Goal: Information Seeking & Learning: Learn about a topic

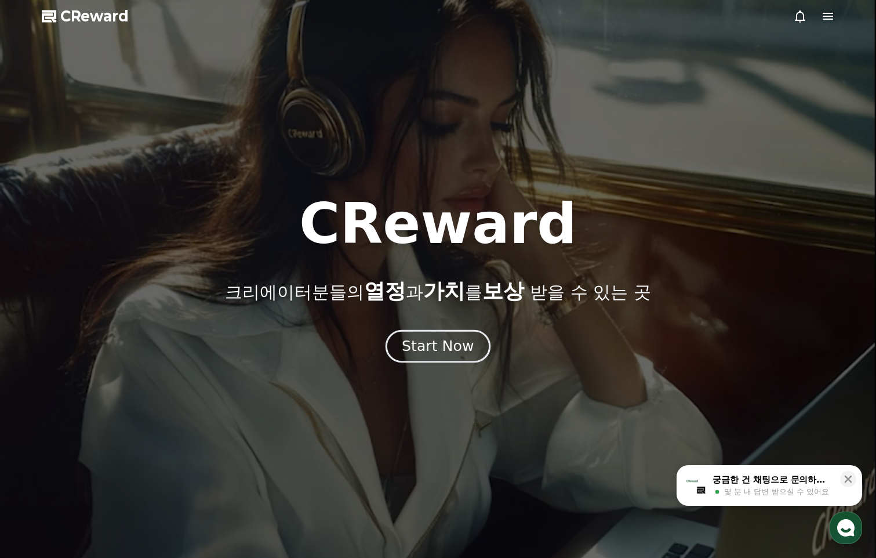
click at [440, 354] on div "Start Now" at bounding box center [438, 346] width 72 height 20
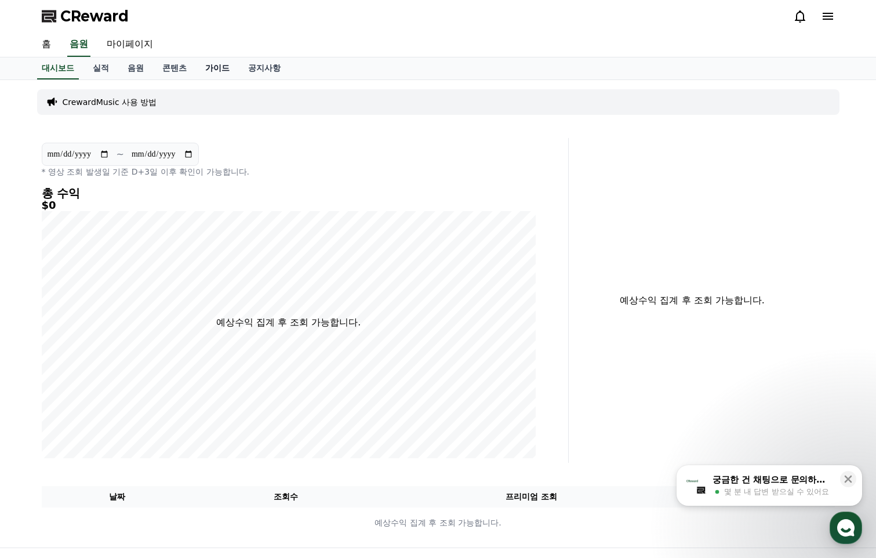
click at [217, 64] on link "가이드" at bounding box center [217, 68] width 43 height 22
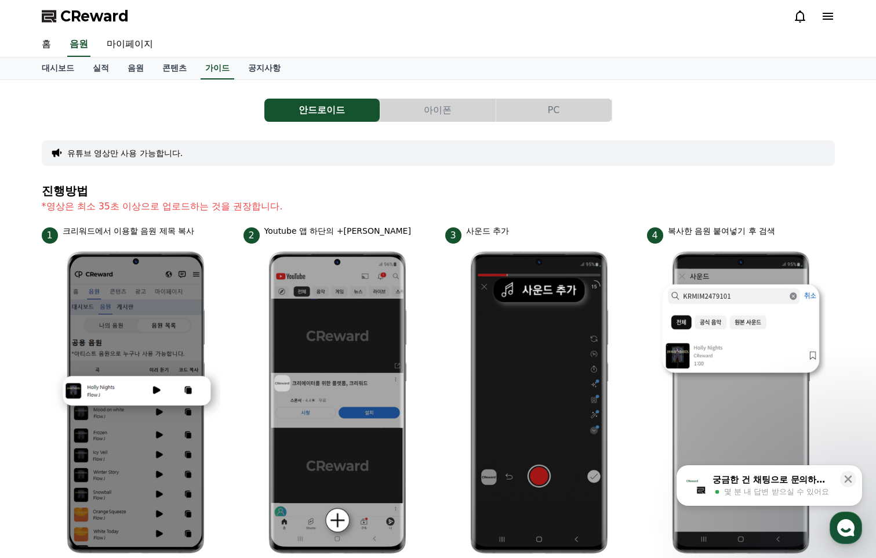
click at [575, 111] on button "PC" at bounding box center [553, 110] width 115 height 23
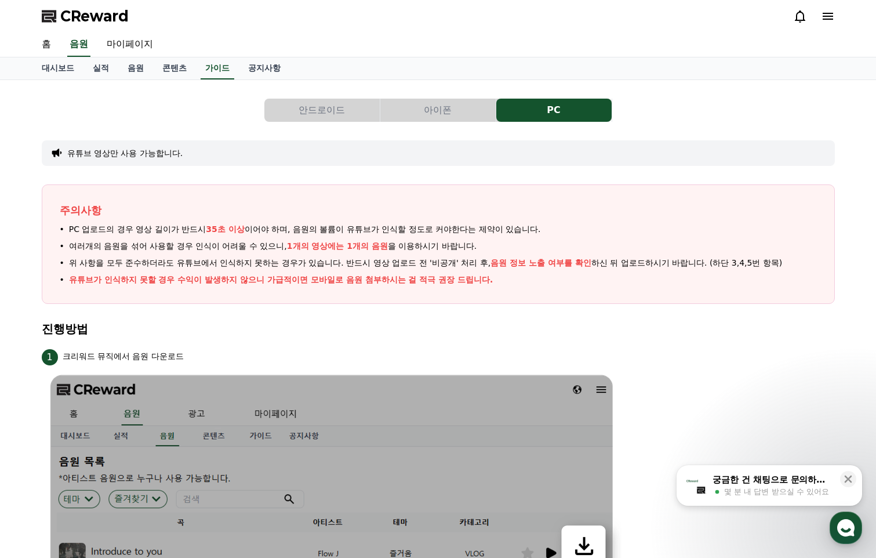
click at [298, 103] on button "안드로이드" at bounding box center [321, 110] width 115 height 23
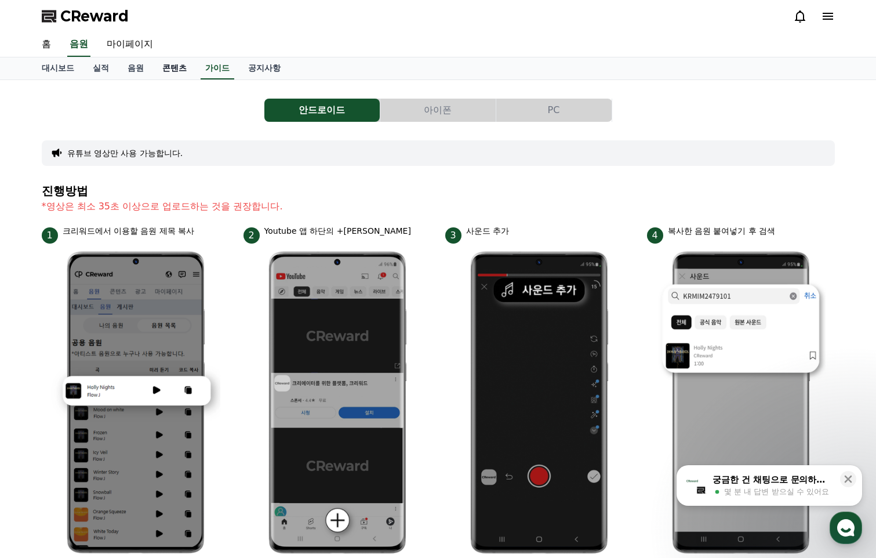
click at [167, 74] on link "콘텐츠" at bounding box center [174, 68] width 43 height 22
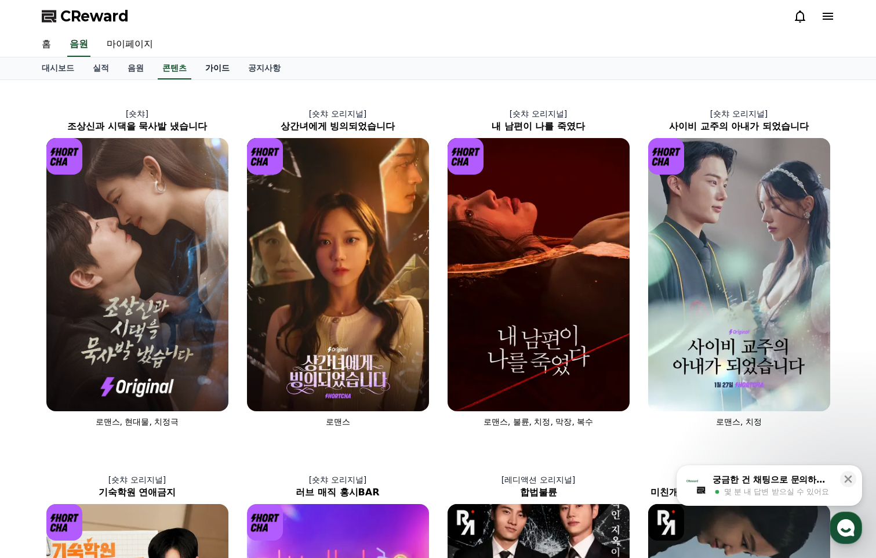
click at [228, 68] on link "가이드" at bounding box center [217, 68] width 43 height 22
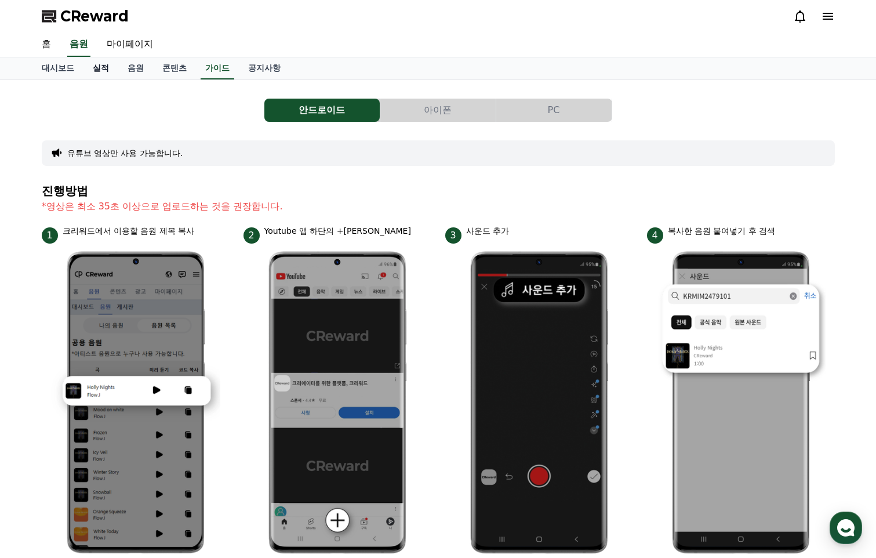
click at [108, 69] on link "실적" at bounding box center [101, 68] width 35 height 22
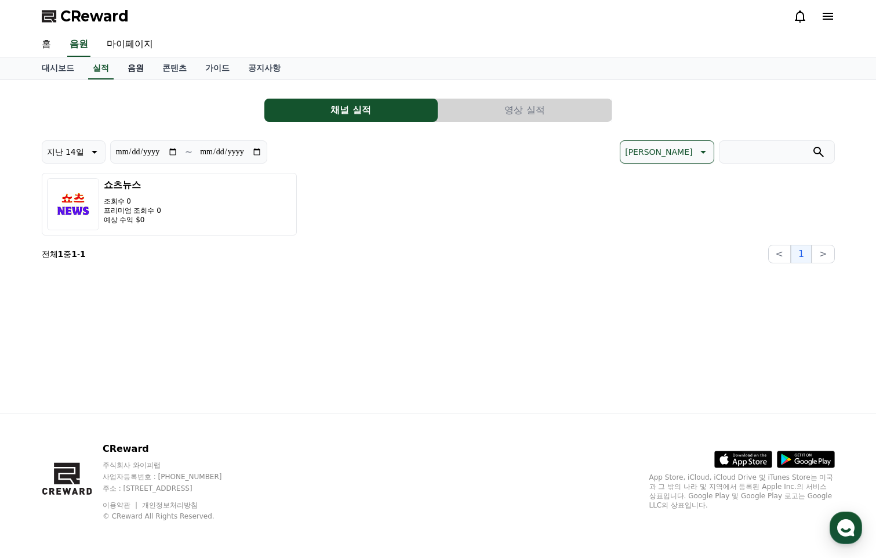
click at [125, 67] on link "음원" at bounding box center [135, 68] width 35 height 22
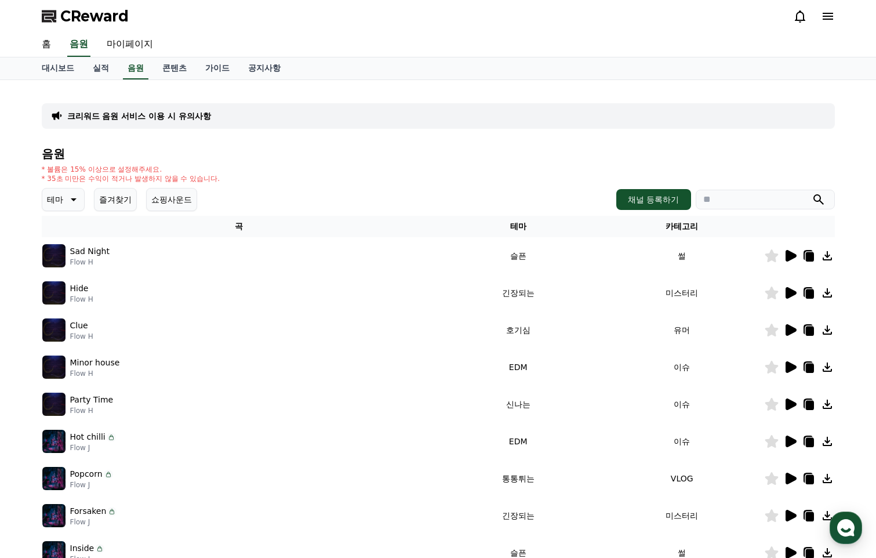
click at [135, 115] on p "크리워드 음원 서비스 이용 시 유의사항" at bounding box center [139, 116] width 144 height 12
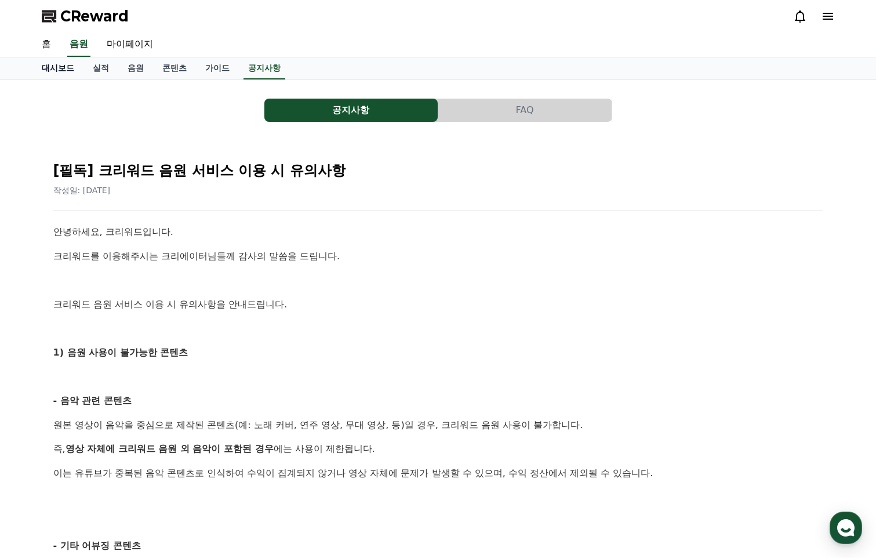
click at [66, 68] on link "대시보드" at bounding box center [57, 68] width 51 height 22
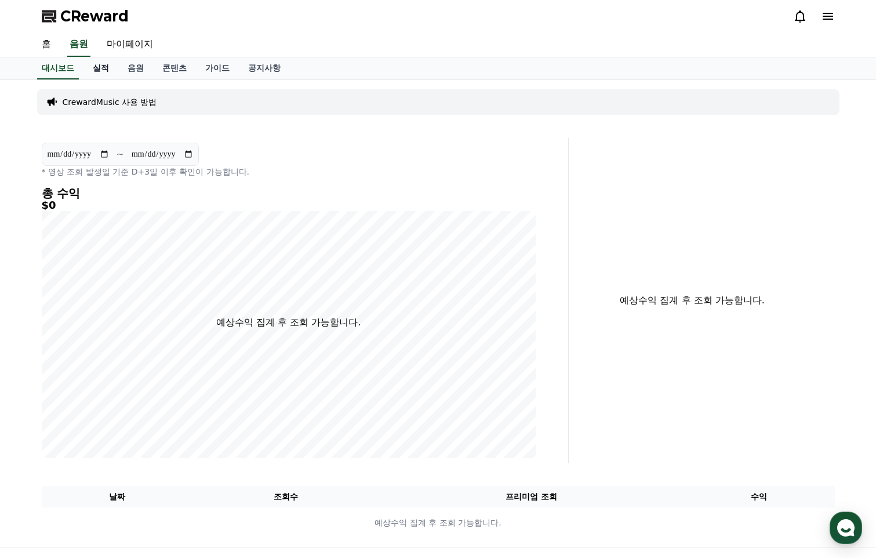
click at [92, 68] on link "실적" at bounding box center [101, 68] width 35 height 22
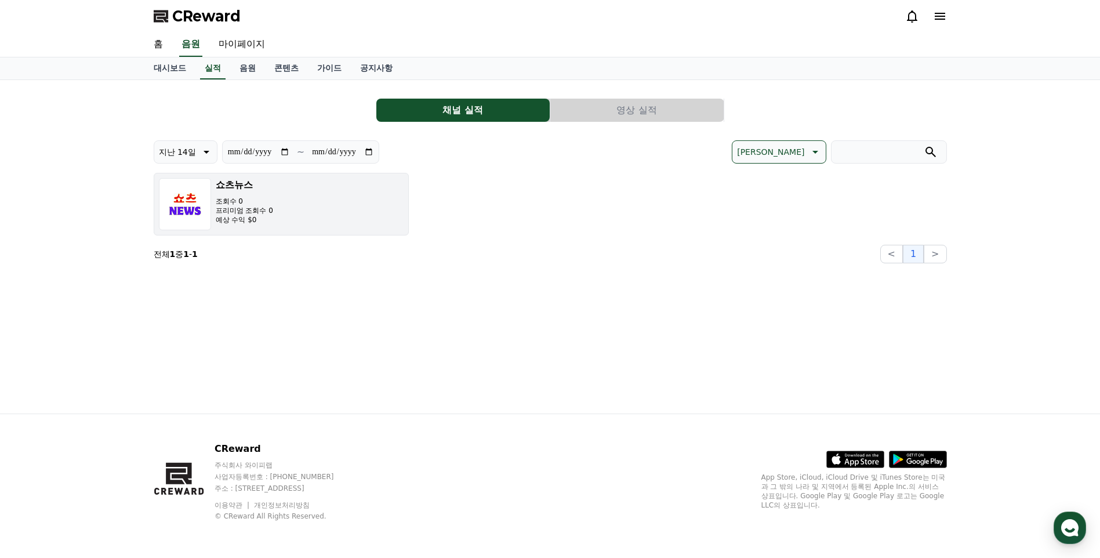
click at [293, 196] on button "[DEMOGRAPHIC_DATA]수 0 프리미엄 조회수 0 예상 수익 $0" at bounding box center [281, 204] width 255 height 63
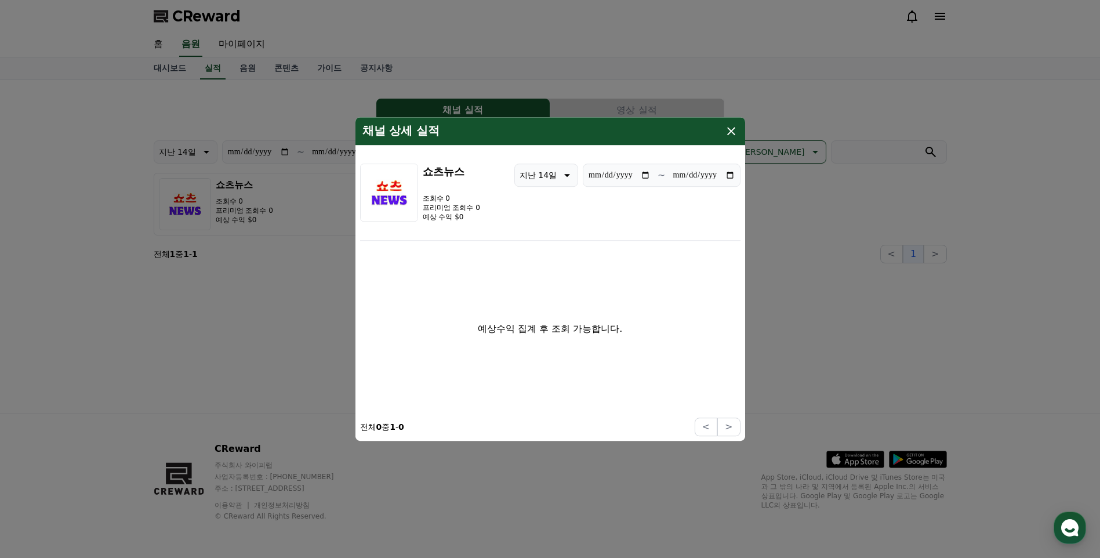
click at [728, 131] on icon "modal" at bounding box center [731, 131] width 14 height 14
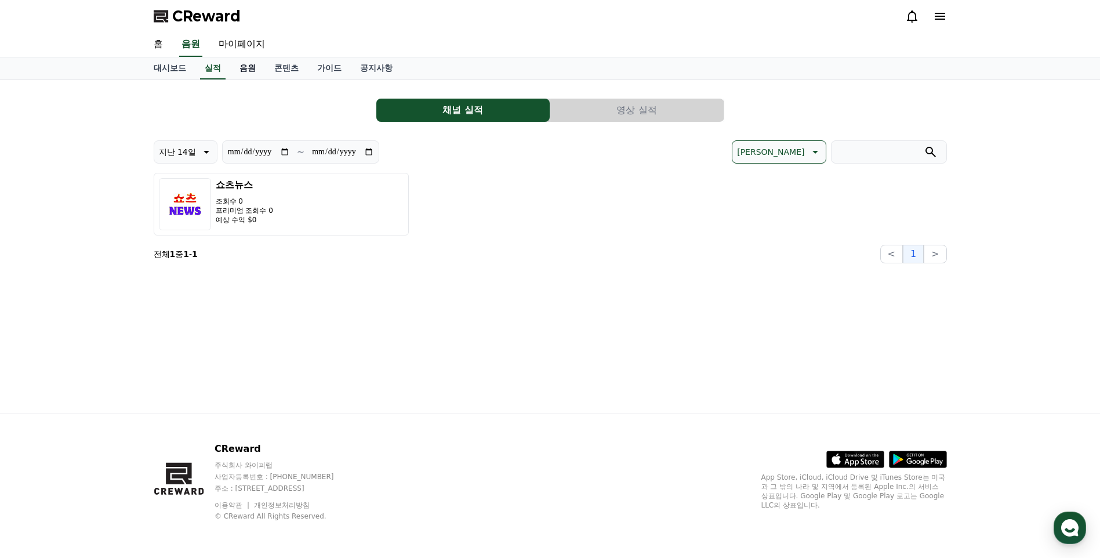
click at [250, 66] on link "음원" at bounding box center [247, 68] width 35 height 22
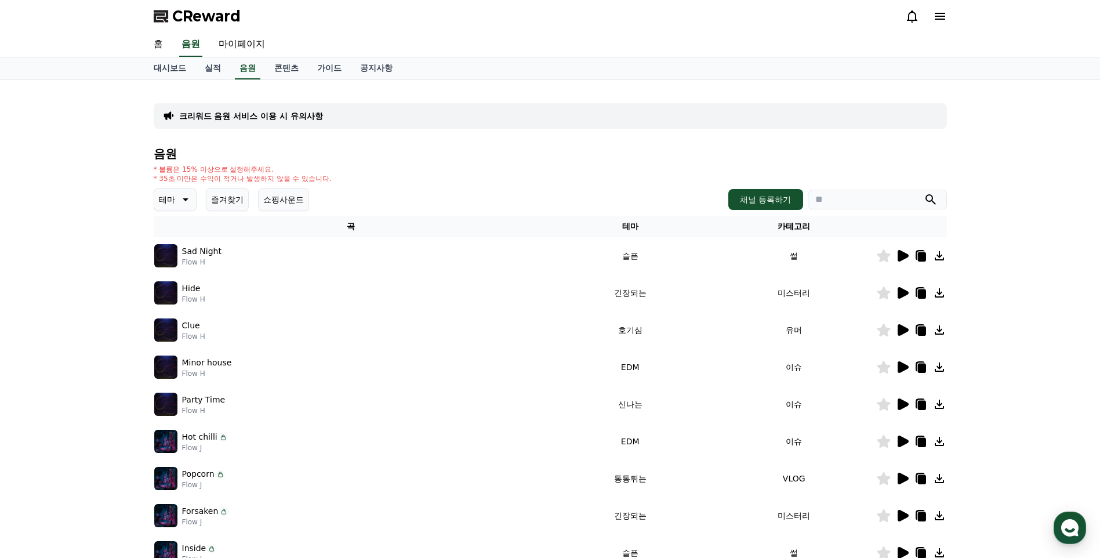
click at [171, 204] on p "테마" at bounding box center [167, 199] width 16 height 16
click at [618, 183] on div "음원 * 볼륨은 15% 이상으로 설정해주세요. * 35초 미만은 수익이 적거나 발생하지 않을 수 있습니다. 테마 테마 전체 환상적인 호기심 어…" at bounding box center [550, 389] width 793 height 484
click at [786, 222] on th "카테고리" at bounding box center [794, 226] width 164 height 21
click at [186, 196] on icon at bounding box center [184, 200] width 14 height 14
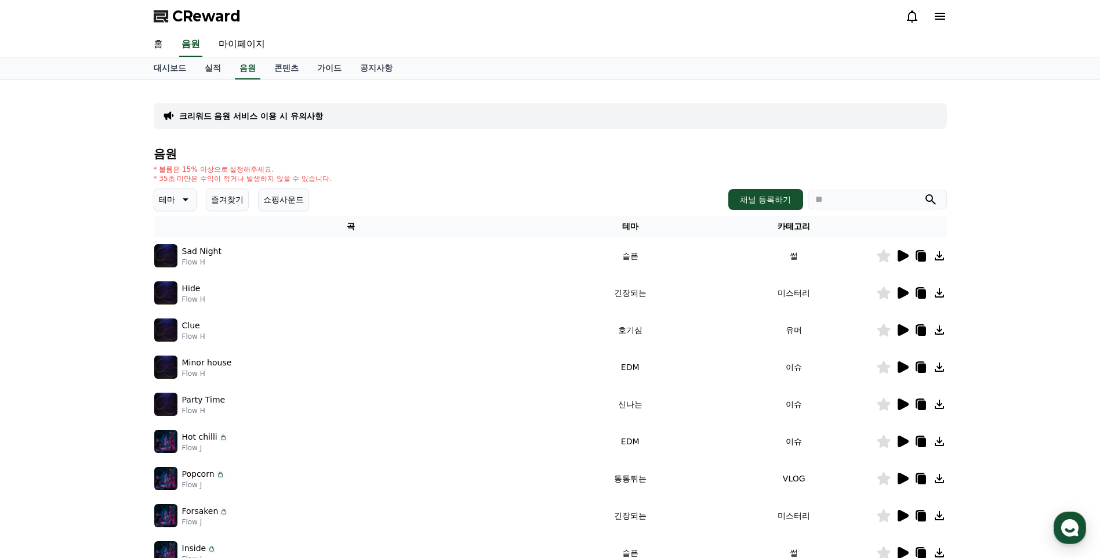
click at [857, 203] on input "search" at bounding box center [877, 200] width 139 height 20
type input "*"
click at [876, 193] on button "submit" at bounding box center [931, 200] width 14 height 14
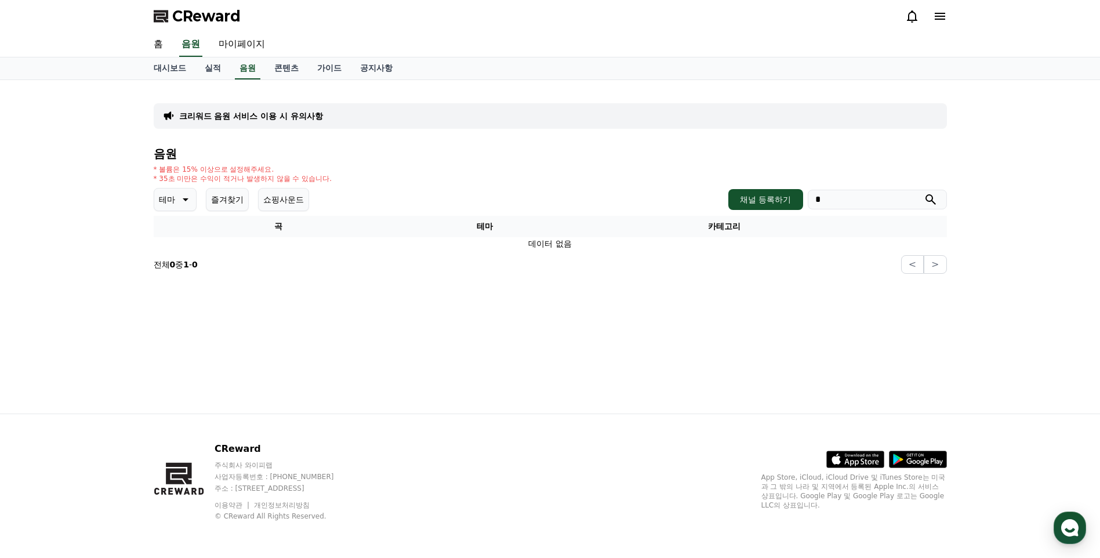
click at [234, 197] on button "즐겨찾기" at bounding box center [227, 199] width 43 height 23
click at [876, 201] on input "*" at bounding box center [877, 200] width 139 height 20
click at [876, 193] on button "submit" at bounding box center [931, 200] width 14 height 14
click at [876, 197] on icon "submit" at bounding box center [931, 199] width 10 height 10
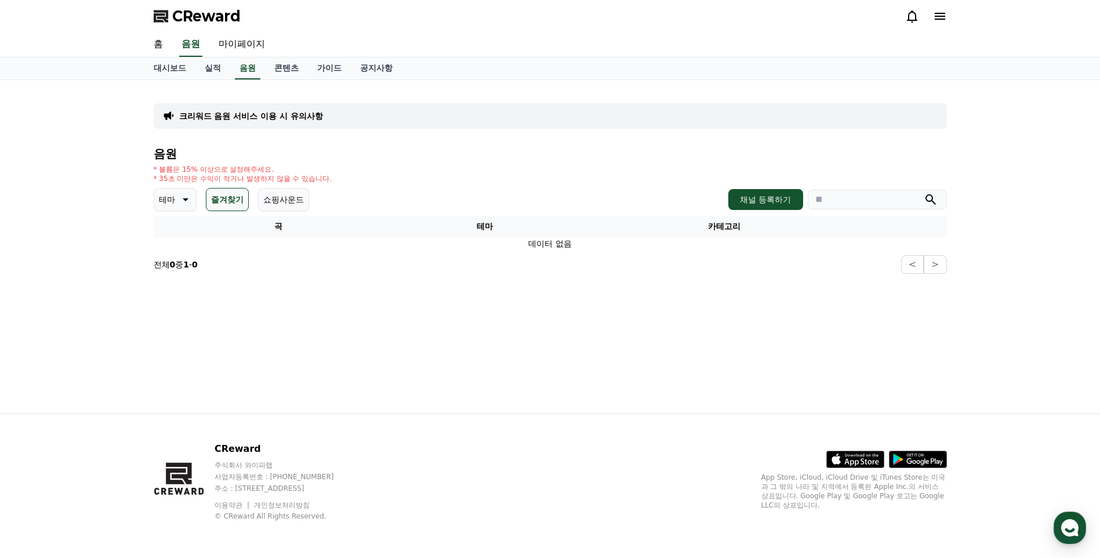
click at [210, 198] on button "즐겨찾기" at bounding box center [227, 199] width 43 height 23
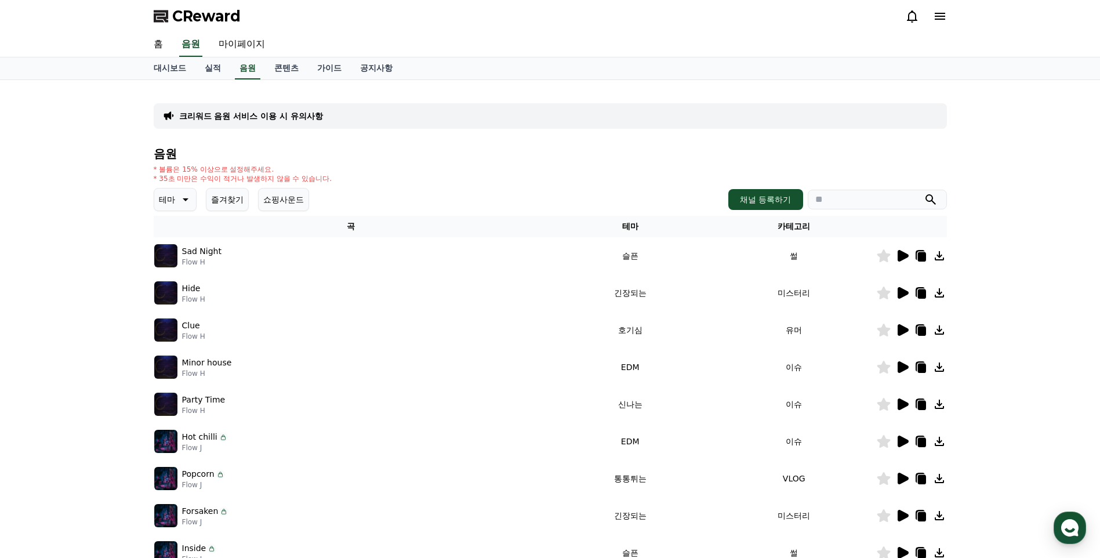
click at [876, 293] on icon at bounding box center [903, 293] width 11 height 12
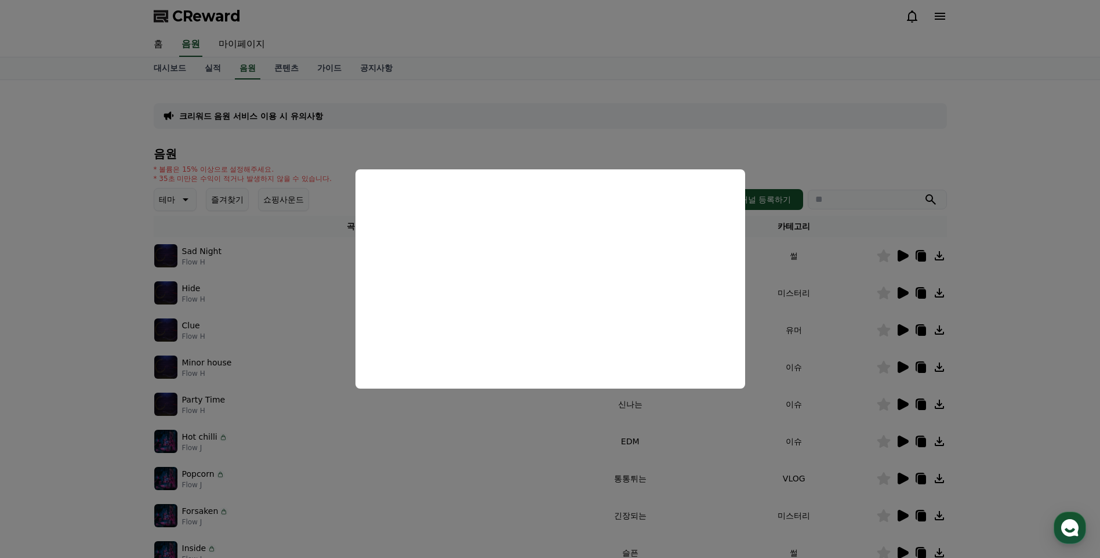
click at [606, 448] on button "close modal" at bounding box center [550, 279] width 1100 height 558
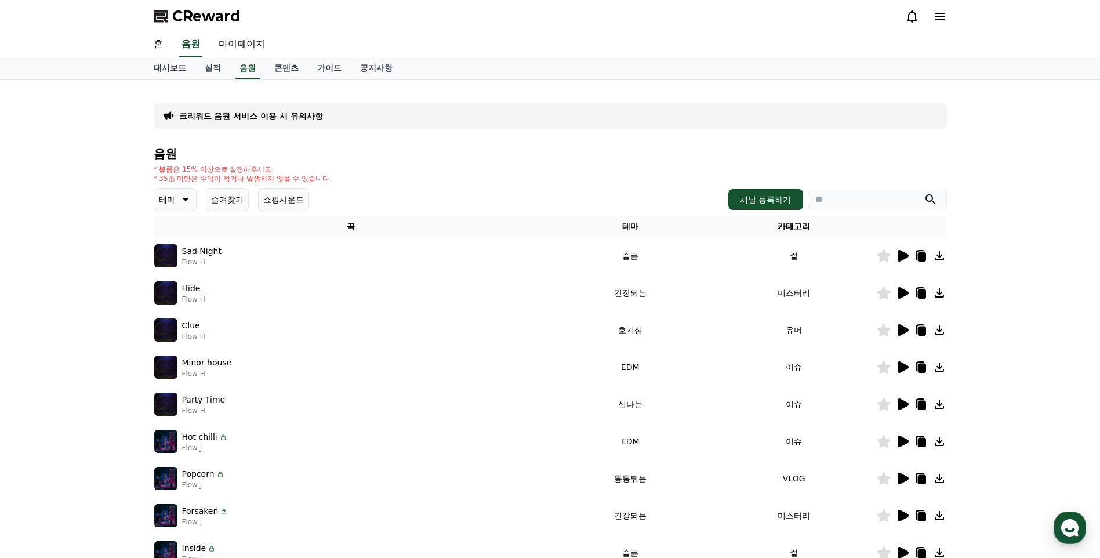
click at [876, 368] on icon at bounding box center [903, 367] width 11 height 12
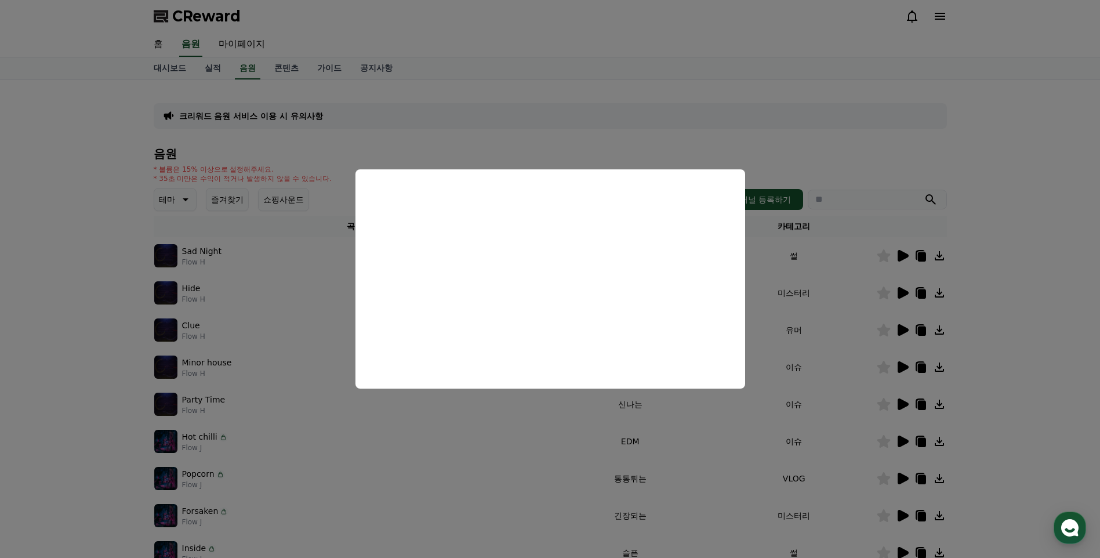
click at [825, 363] on button "close modal" at bounding box center [550, 279] width 1100 height 558
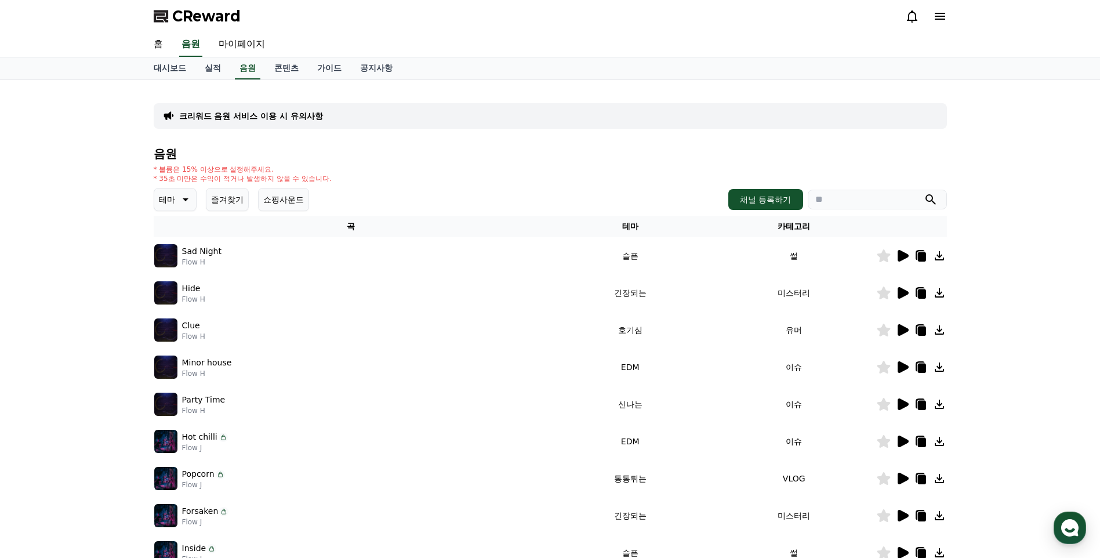
click at [876, 368] on icon at bounding box center [922, 368] width 8 height 9
click at [876, 365] on icon at bounding box center [883, 367] width 13 height 13
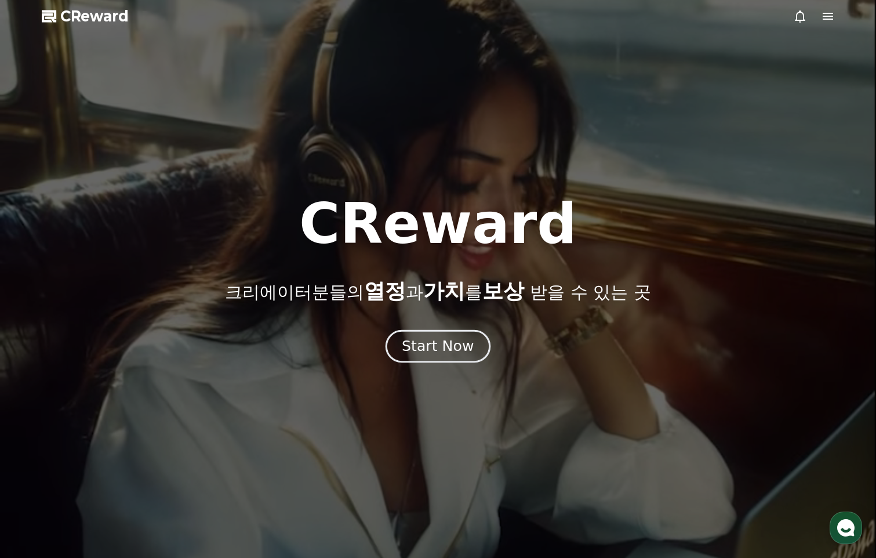
click at [466, 354] on div "Start Now" at bounding box center [438, 346] width 72 height 20
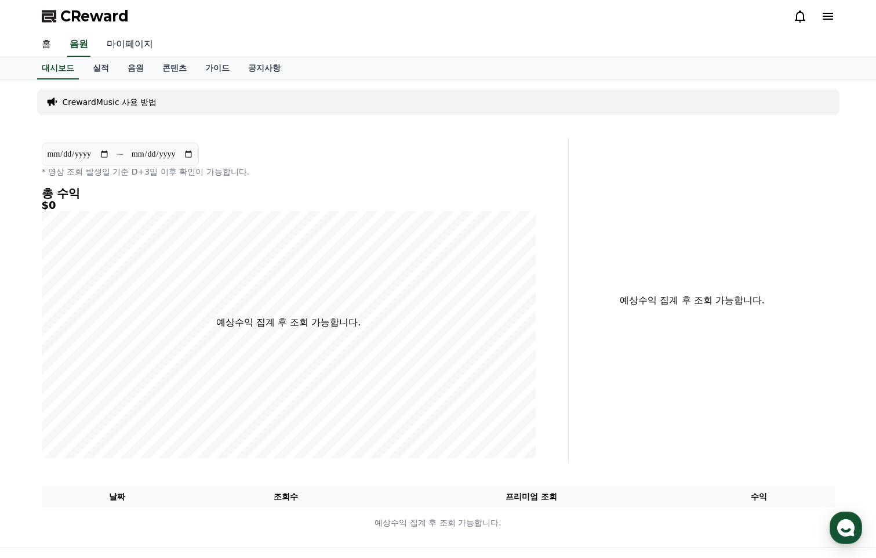
click at [125, 46] on link "마이페이지" at bounding box center [129, 44] width 65 height 24
select select "**********"
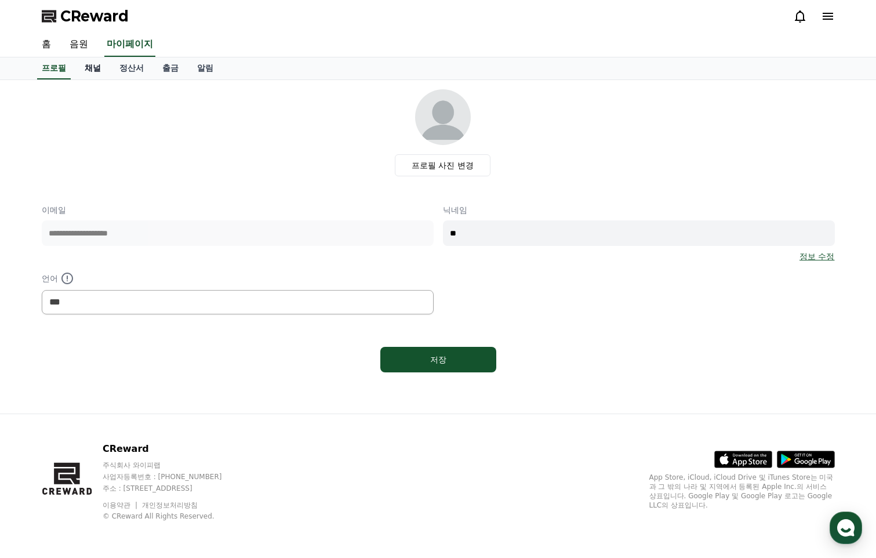
click at [93, 72] on link "채널" at bounding box center [92, 68] width 35 height 22
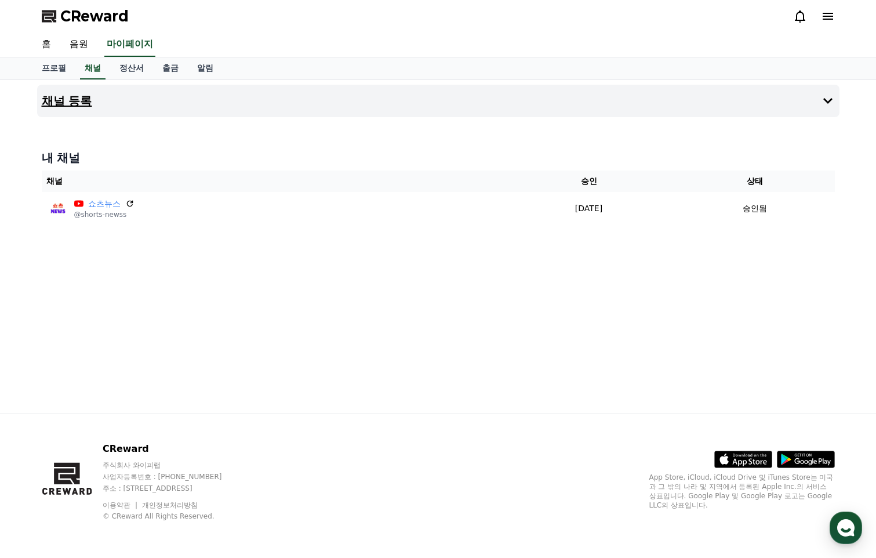
click at [78, 99] on h4 "채널 등록" at bounding box center [67, 101] width 50 height 13
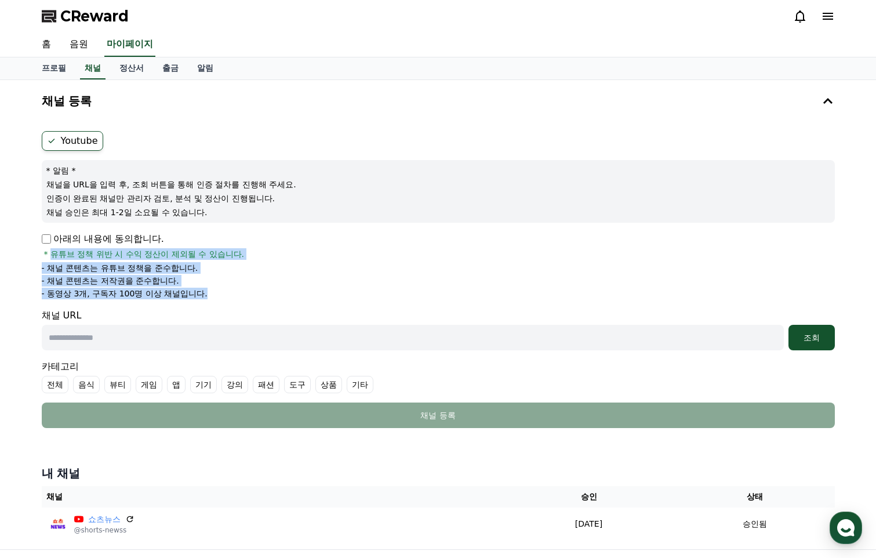
drag, startPoint x: 51, startPoint y: 259, endPoint x: 263, endPoint y: 293, distance: 214.4
click at [263, 293] on div "아래의 내용에 동의합니다. * 유튜브 정책 위반 시 수익 정산이 제외될 수 있습니다. - 채널 콘텐츠는 유튜브 정책을 준수합니다. - 채널 콘…" at bounding box center [438, 265] width 793 height 67
click at [263, 293] on li "- 동영상 3개, 구독자 100명 이상 채널입니다." at bounding box center [438, 294] width 793 height 12
drag, startPoint x: 46, startPoint y: 268, endPoint x: 269, endPoint y: 281, distance: 222.5
click at [269, 281] on ul "- 채널 콘텐츠는 유튜브 정책을 준수합니다. - 채널 콘텐츠는 저작권을 준수합니다. - 동영상 3개, 구독자 100명 이상 채널입니다." at bounding box center [438, 280] width 793 height 37
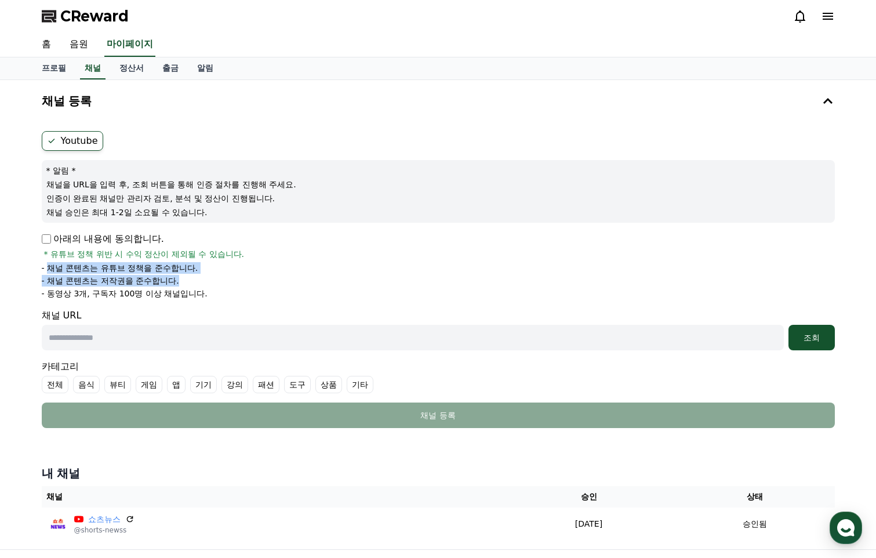
drag, startPoint x: 269, startPoint y: 281, endPoint x: 279, endPoint y: 287, distance: 11.7
click at [279, 287] on ul "- 채널 콘텐츠는 유튜브 정책을 준수합니다. - 채널 콘텐츠는 저작권을 준수합니다. - 동영상 3개, 구독자 100명 이상 채널입니다." at bounding box center [438, 280] width 793 height 37
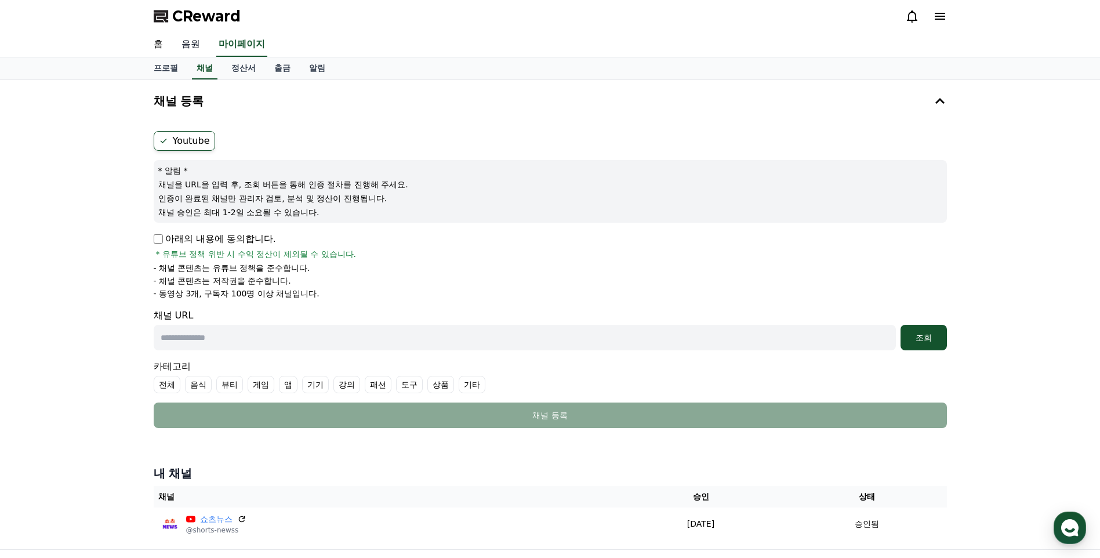
click at [188, 45] on link "음원" at bounding box center [190, 44] width 37 height 24
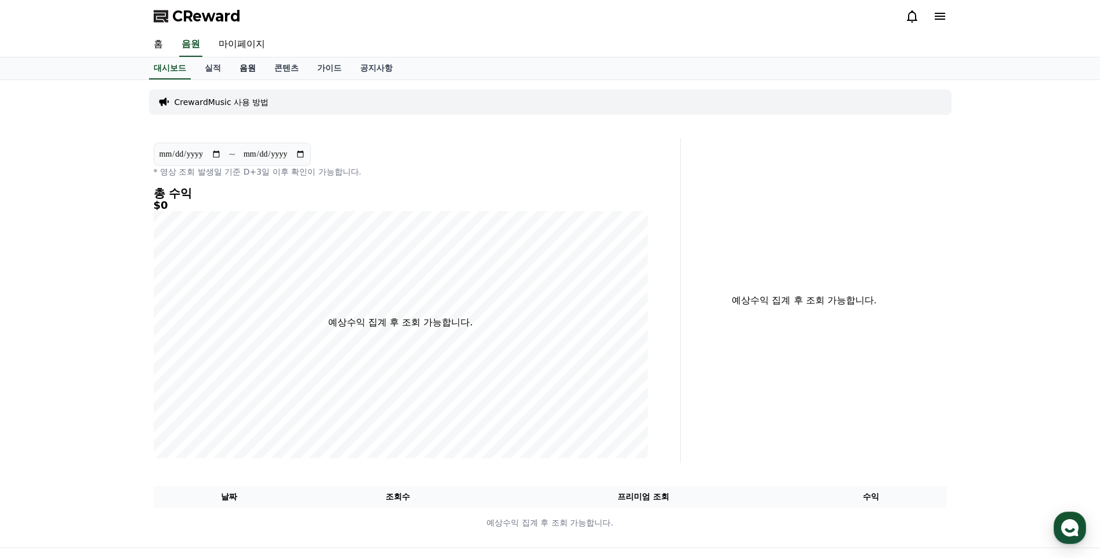
click at [256, 68] on link "음원" at bounding box center [247, 68] width 35 height 22
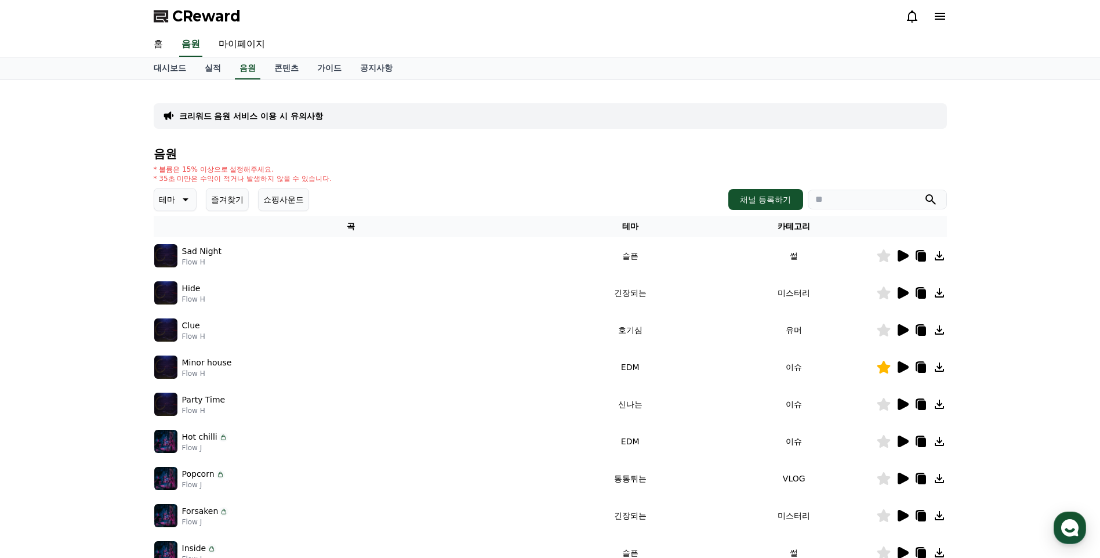
click at [231, 202] on button "즐겨찾기" at bounding box center [227, 199] width 43 height 23
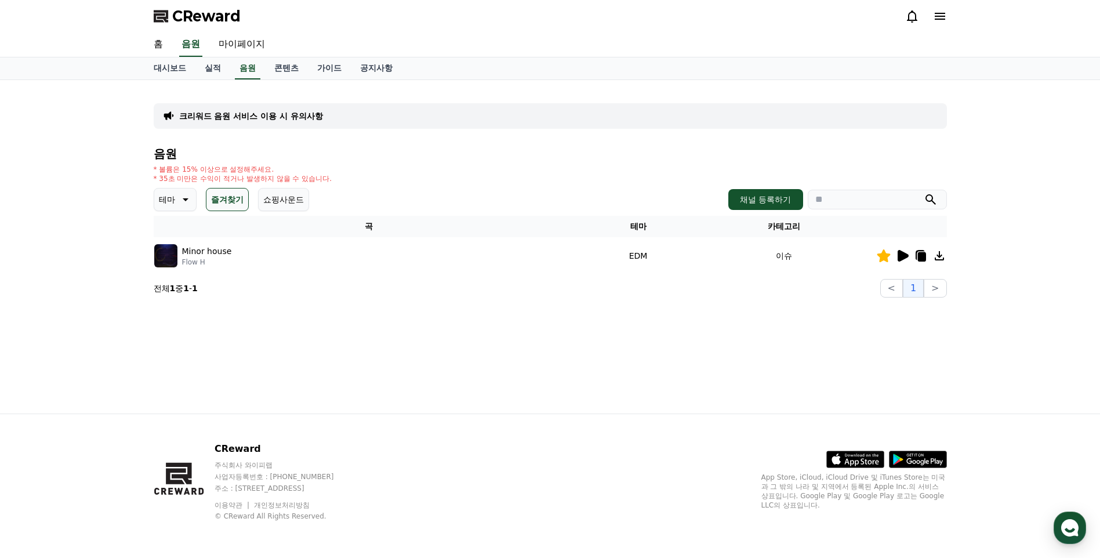
click at [876, 255] on icon at bounding box center [922, 256] width 8 height 9
click at [381, 68] on link "공지사항" at bounding box center [376, 68] width 51 height 22
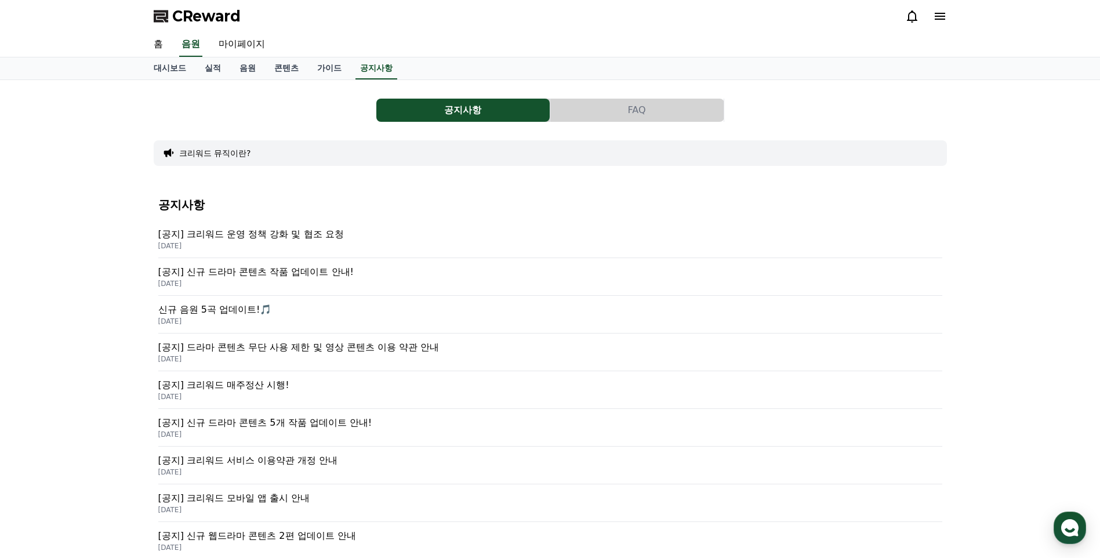
click at [312, 233] on p "[공지] 크리워드 운영 정책 강화 및 협조 요청" at bounding box center [550, 234] width 784 height 14
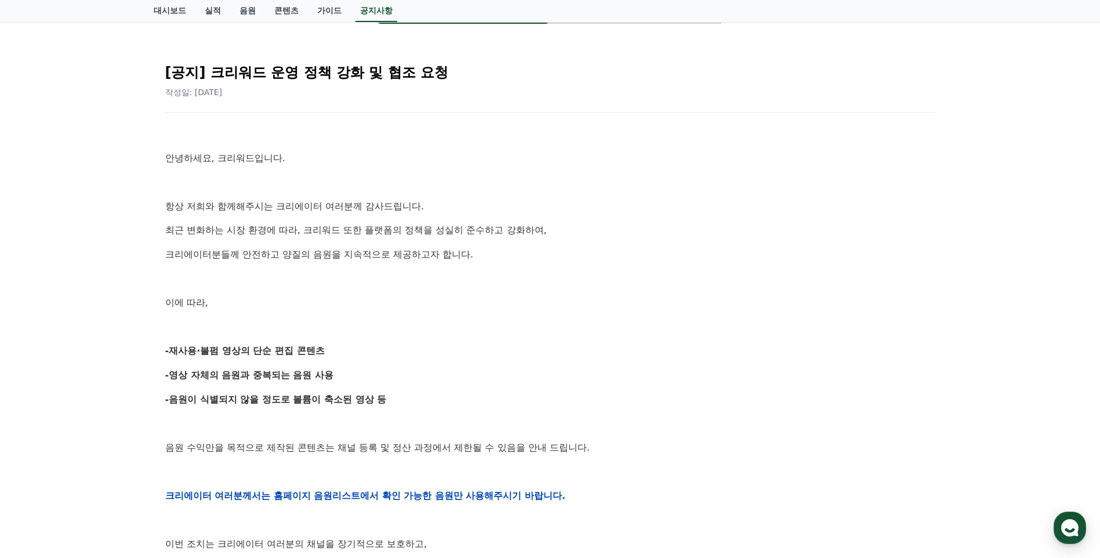
scroll to position [116, 0]
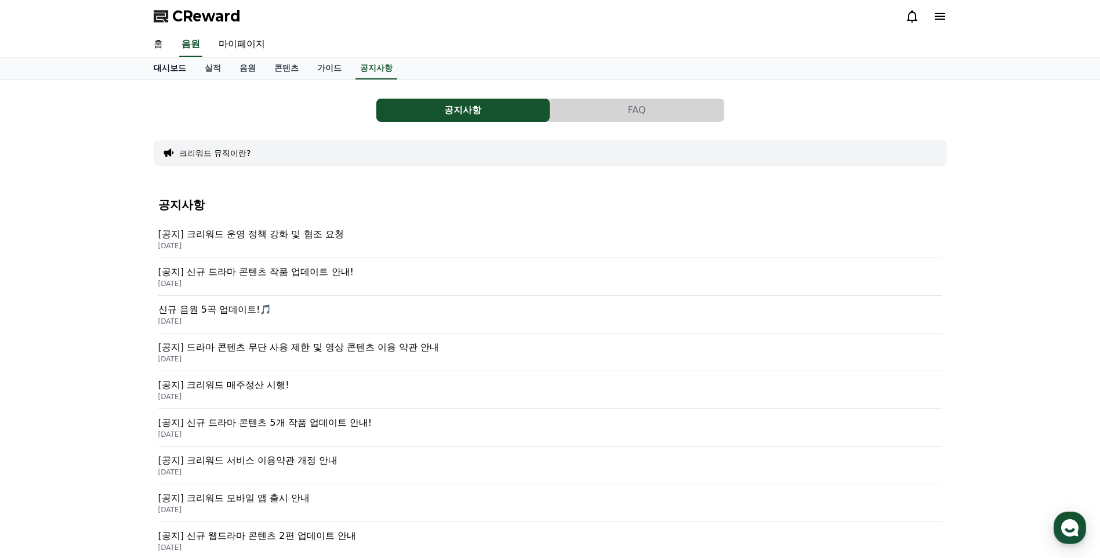
click at [178, 66] on link "대시보드" at bounding box center [169, 68] width 51 height 22
